Goal: Use online tool/utility: Utilize a website feature to perform a specific function

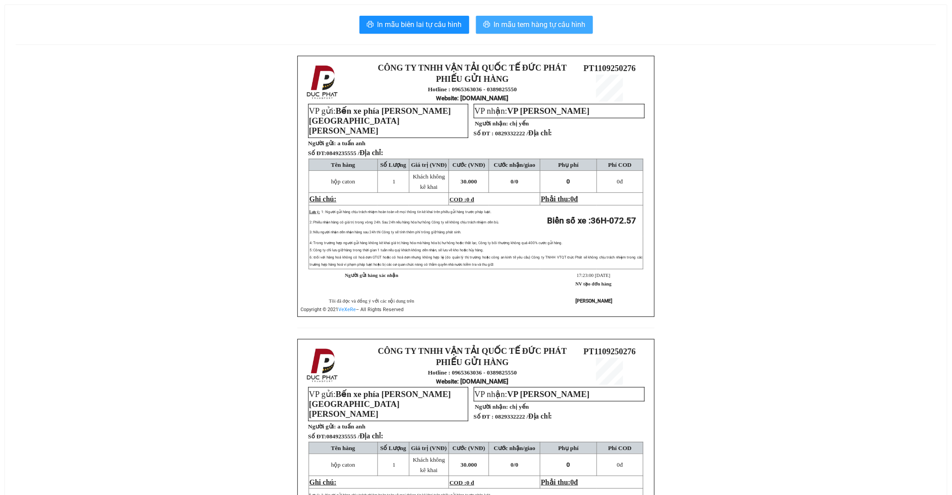
click at [508, 22] on span "In mẫu tem hàng tự cấu hình" at bounding box center [540, 24] width 92 height 11
click at [549, 19] on span "In mẫu tem hàng tự cấu hình" at bounding box center [540, 24] width 92 height 11
